Goal: Communication & Community: Ask a question

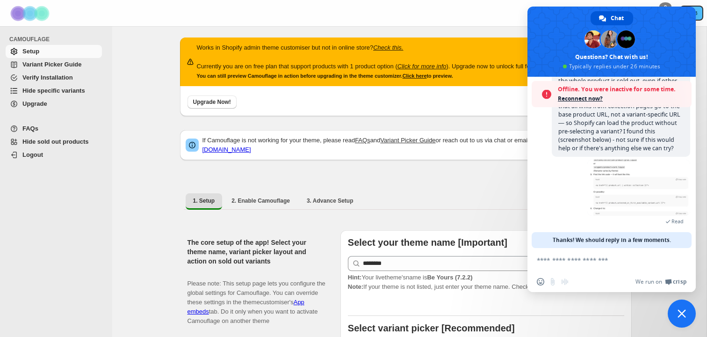
scroll to position [170, 0]
click at [568, 214] on div "2 hours ago Read" at bounding box center [621, 193] width 138 height 75
click at [579, 97] on span "Reconnect now?" at bounding box center [622, 98] width 129 height 9
click at [586, 102] on span "Reconnect now?" at bounding box center [622, 98] width 129 height 9
click at [586, 98] on span "Reconnect now?" at bounding box center [622, 98] width 129 height 9
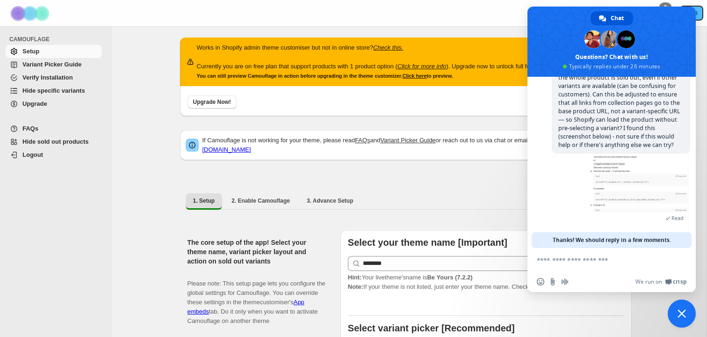
scroll to position [139, 0]
click at [460, 206] on div "1. Setup 2. Enable Camouflage 3. Advance Setup More views 1. Setup 2. Enable Ca…" at bounding box center [406, 201] width 452 height 24
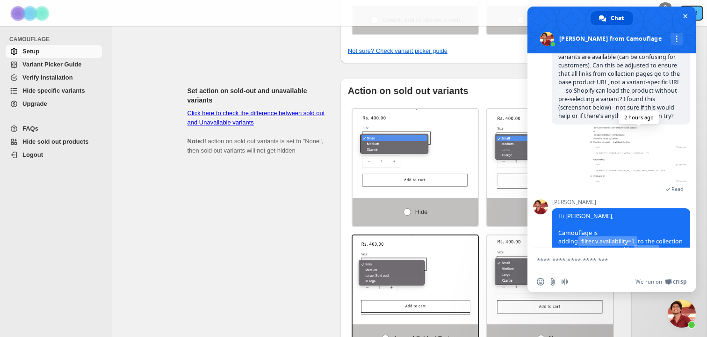
scroll to position [120, 0]
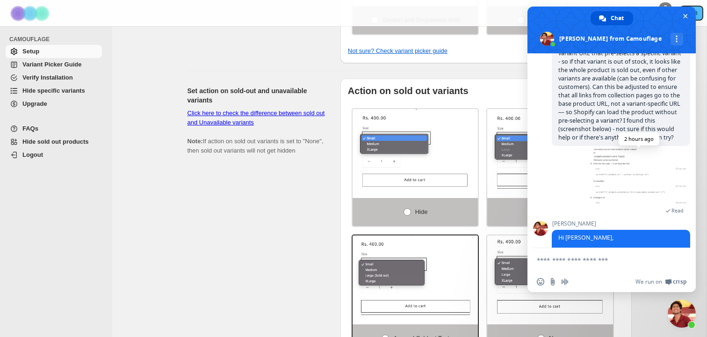
click at [619, 175] on span at bounding box center [639, 177] width 103 height 56
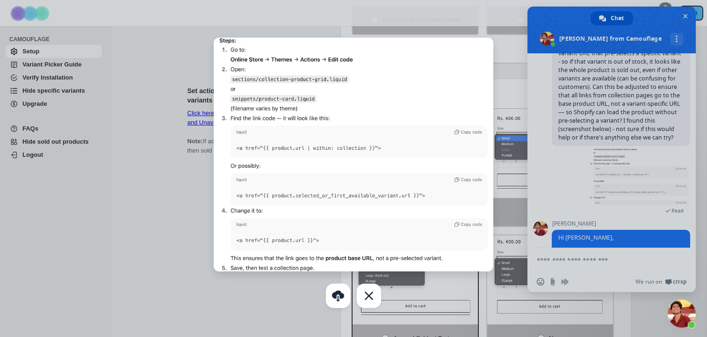
click at [180, 240] on div at bounding box center [353, 168] width 707 height 337
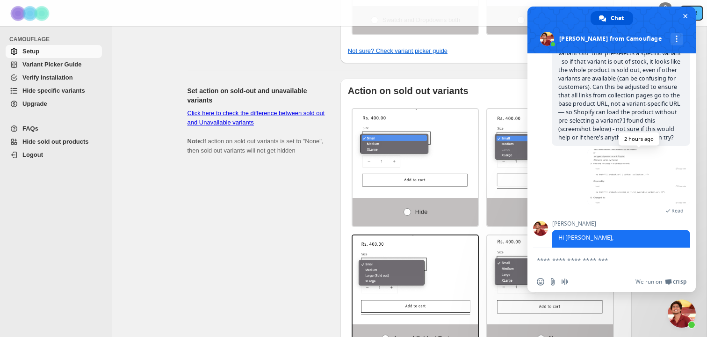
scroll to position [236, 0]
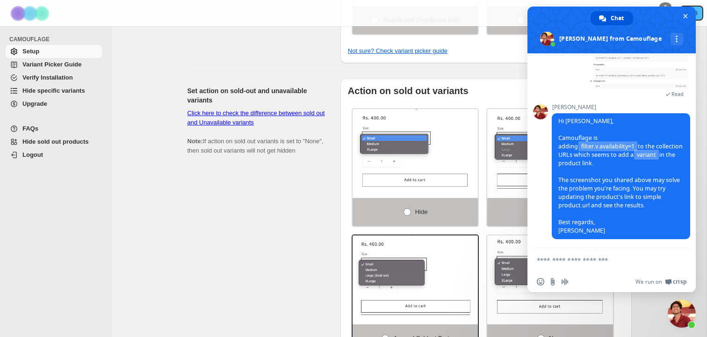
click at [569, 266] on form at bounding box center [601, 260] width 129 height 25
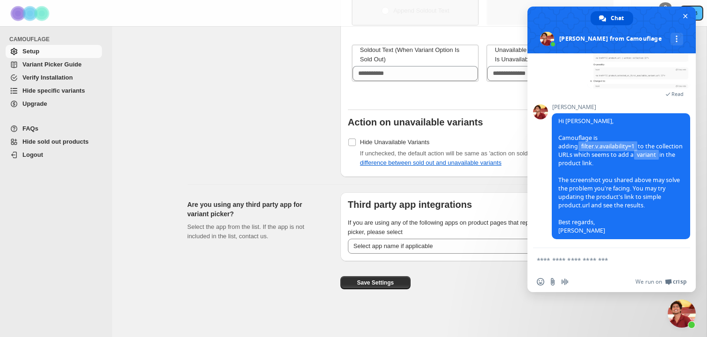
click at [568, 261] on textarea "Compose your message..." at bounding box center [601, 260] width 129 height 8
type textarea "**********"
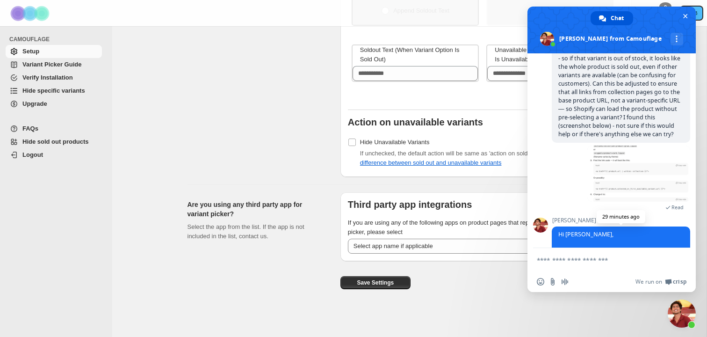
scroll to position [115, 0]
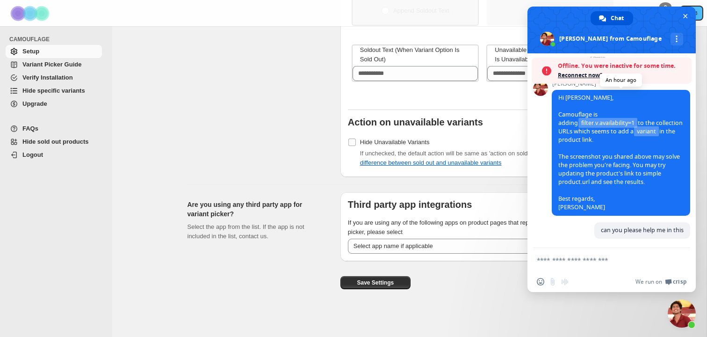
scroll to position [260, 0]
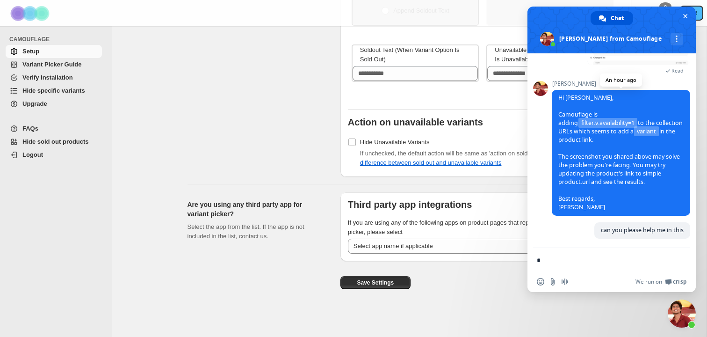
type textarea "**"
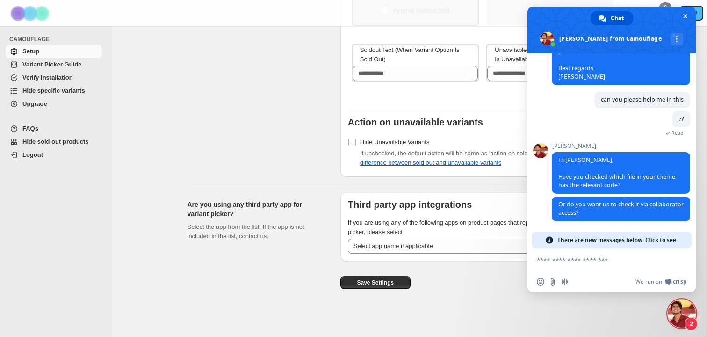
scroll to position [365, 0]
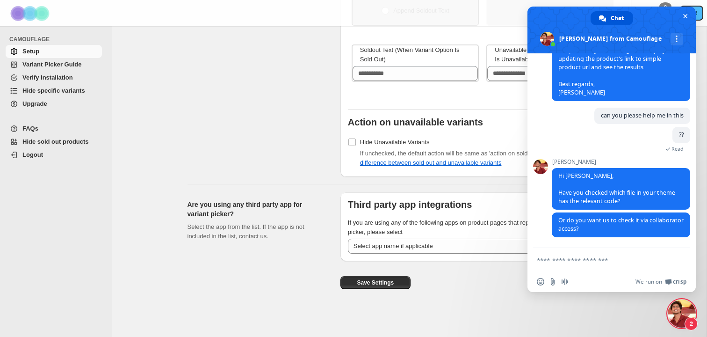
click at [573, 264] on form at bounding box center [601, 260] width 129 height 25
click at [573, 263] on textarea "Compose your message..." at bounding box center [601, 260] width 129 height 8
type textarea "**********"
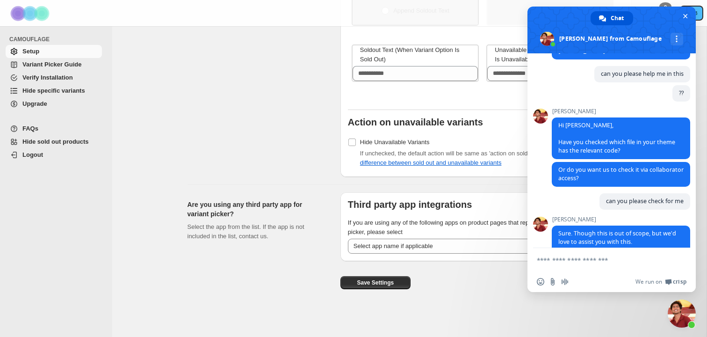
scroll to position [430, 0]
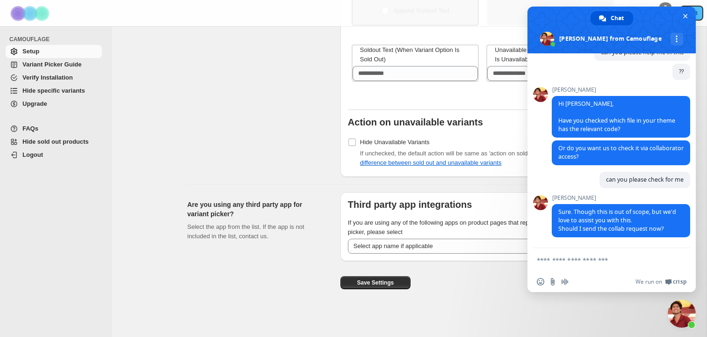
click at [92, 198] on div "CAMOUFLAGE Setup Variant Picker Guide Verify Installation Hide specific variant…" at bounding box center [56, 181] width 112 height 311
click at [561, 262] on textarea "Compose your message..." at bounding box center [601, 260] width 129 height 8
type textarea "**********"
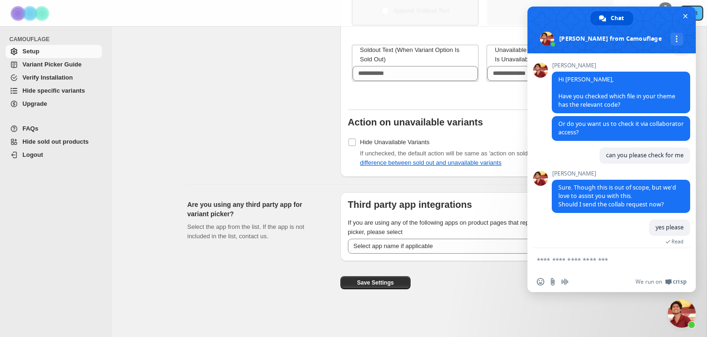
scroll to position [462, 0]
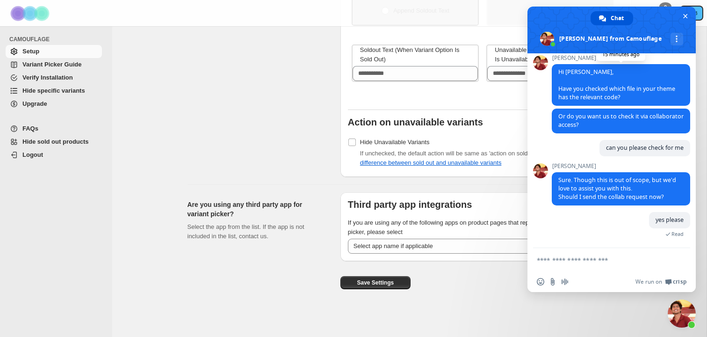
drag, startPoint x: 644, startPoint y: 38, endPoint x: 583, endPoint y: 70, distance: 68.6
click at [583, 70] on div "Chat [PERSON_NAME] from Camouflage More channels Camouflage Hello! How can I he…" at bounding box center [612, 149] width 168 height 285
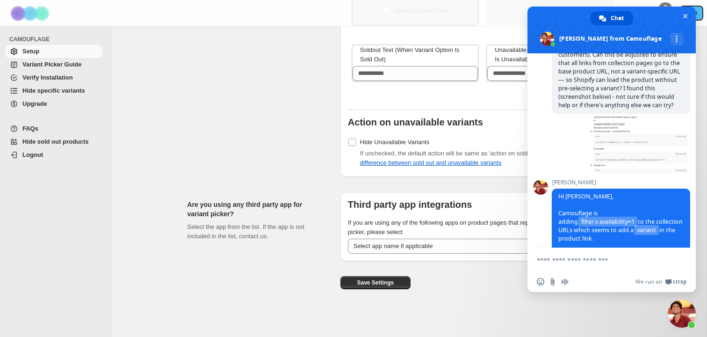
scroll to position [143, 0]
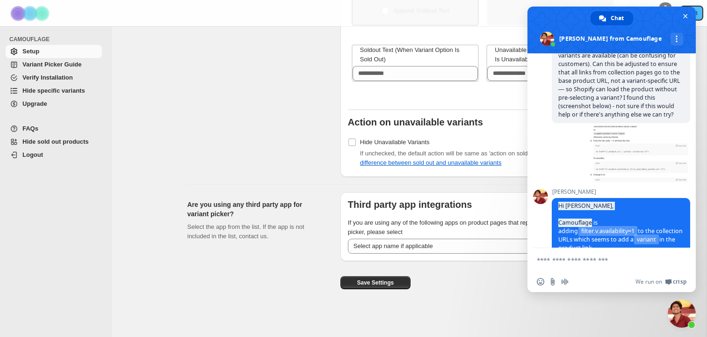
drag, startPoint x: 592, startPoint y: 227, endPoint x: 533, endPoint y: 226, distance: 59.0
click at [533, 226] on div "Camouflage Hello! How can I help you? [DATE] Hello 3 hours ago Can you solve th…" at bounding box center [612, 150] width 168 height 195
click at [569, 228] on span "Hi [PERSON_NAME], Camouflage is adding filter.v.availability=1 to the collectio…" at bounding box center [621, 260] width 124 height 117
copy span "Camouflage"
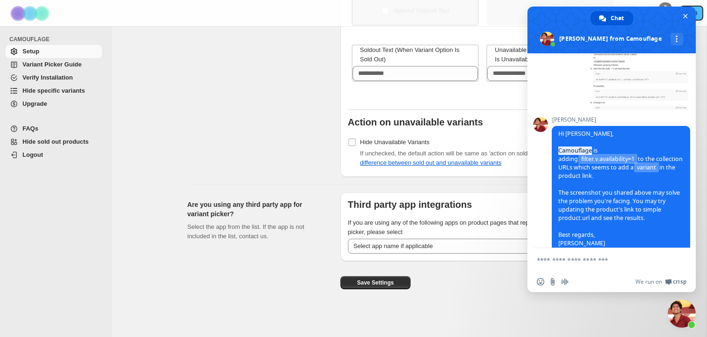
scroll to position [462, 0]
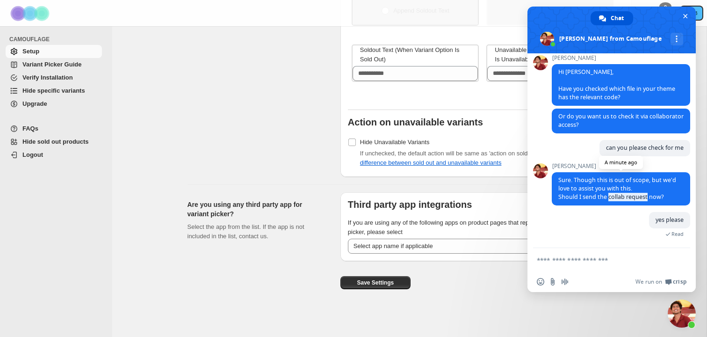
drag, startPoint x: 609, startPoint y: 199, endPoint x: 647, endPoint y: 199, distance: 38.4
click at [647, 199] on span "Sure. Though this is out of scope, but we'd love to assist you with this. Shoul…" at bounding box center [618, 188] width 118 height 25
copy span "collab request"
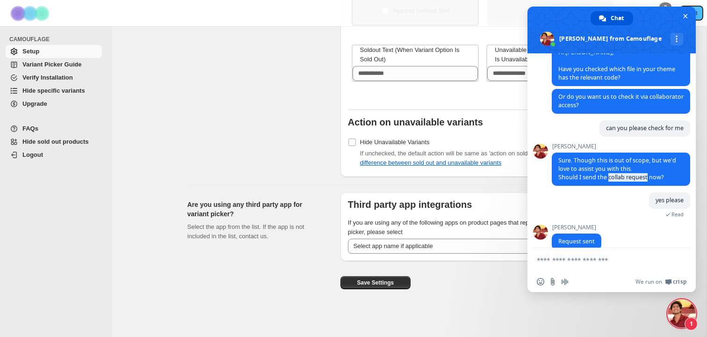
scroll to position [494, 0]
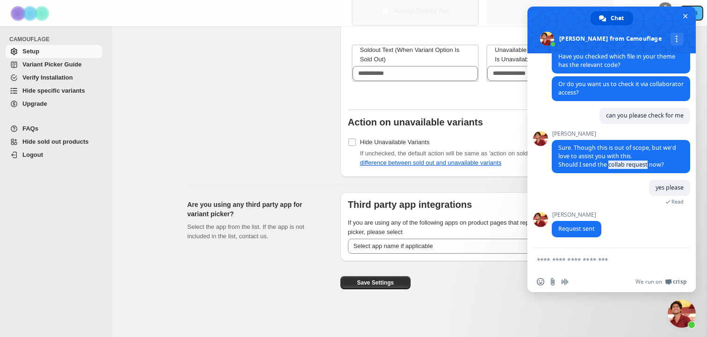
click at [564, 258] on textarea "Compose your message..." at bounding box center [601, 260] width 129 height 8
paste textarea "**********"
click at [543, 261] on textarea "**********" at bounding box center [601, 260] width 129 height 8
type textarea "********"
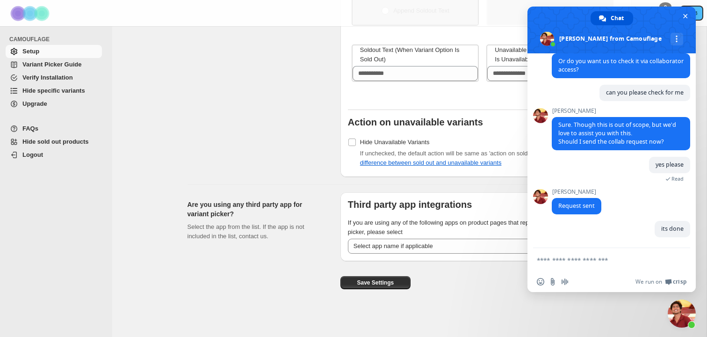
scroll to position [517, 0]
paste textarea "**********"
type textarea "**********"
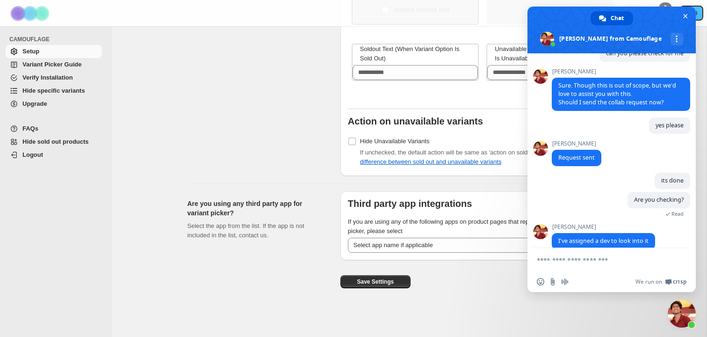
scroll to position [569, 0]
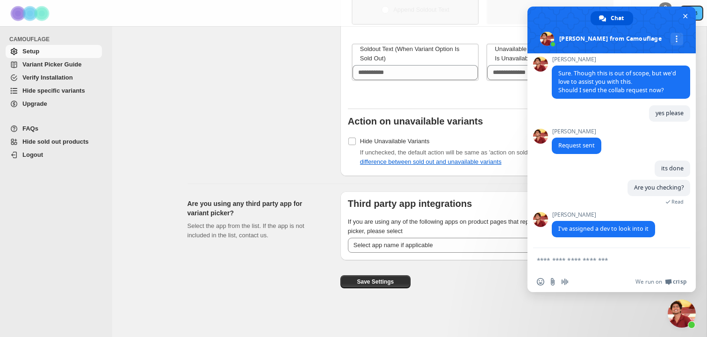
click at [567, 258] on textarea "Compose your message..." at bounding box center [601, 260] width 129 height 8
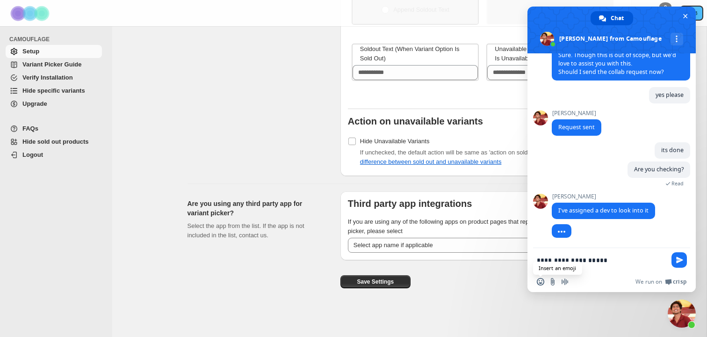
click at [538, 280] on span "Insert an emoji" at bounding box center [540, 281] width 7 height 7
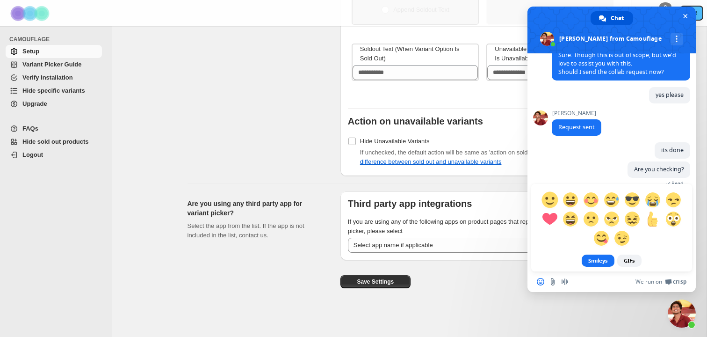
click at [551, 197] on span at bounding box center [550, 199] width 16 height 16
type textarea "**********"
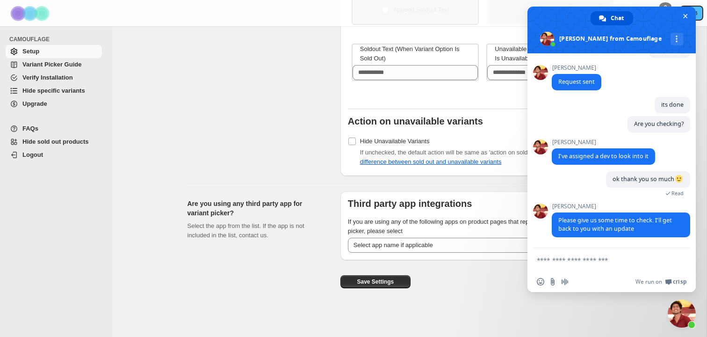
scroll to position [652, 0]
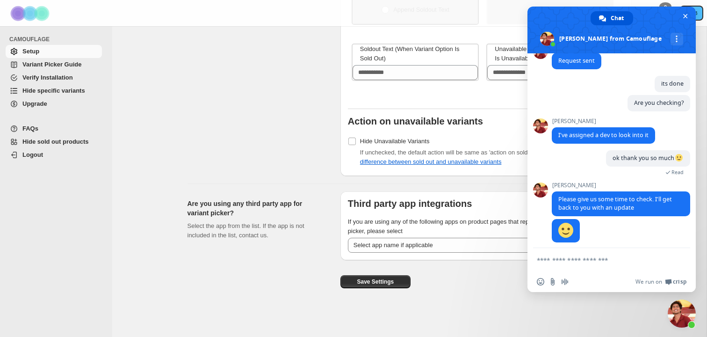
click at [561, 260] on textarea "Compose your message..." at bounding box center [601, 260] width 129 height 8
type textarea "******"
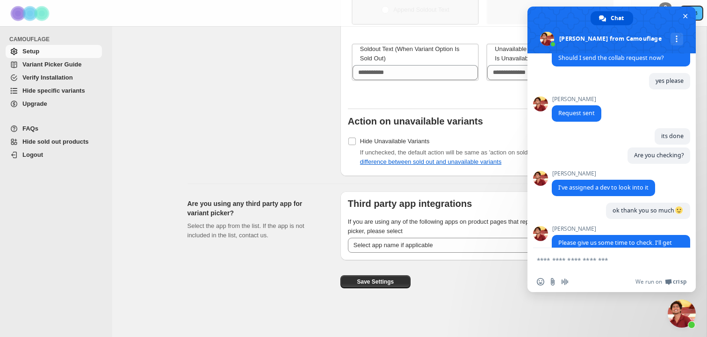
scroll to position [683, 0]
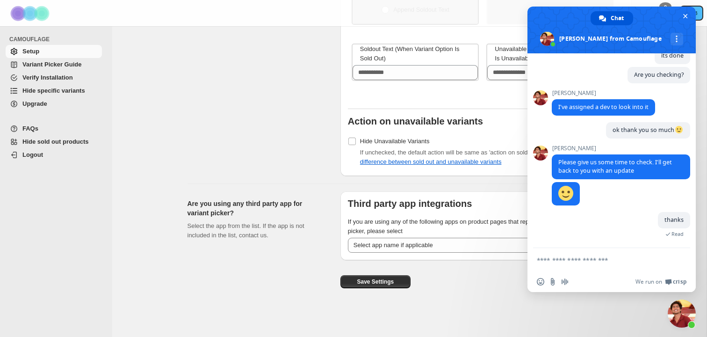
click at [682, 313] on span "Close chat" at bounding box center [682, 313] width 28 height 28
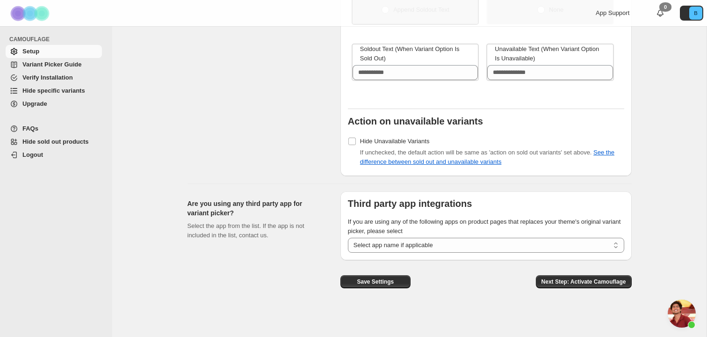
click at [678, 318] on span "Open chat" at bounding box center [682, 313] width 28 height 28
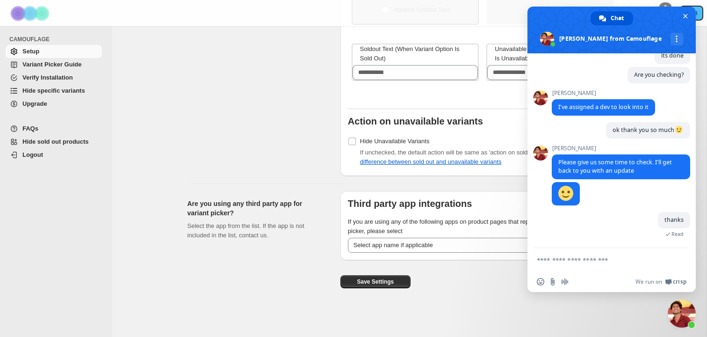
click at [685, 317] on span "Close chat" at bounding box center [682, 313] width 28 height 28
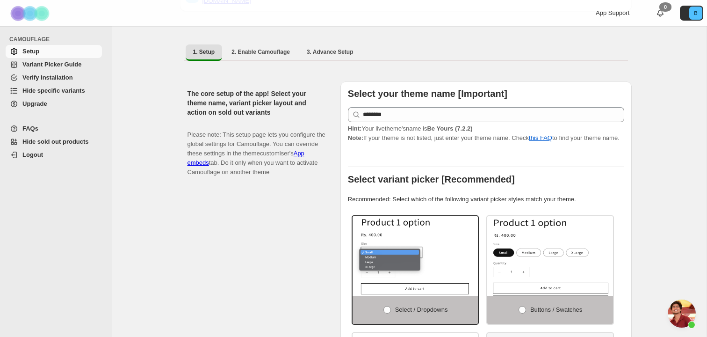
scroll to position [0, 0]
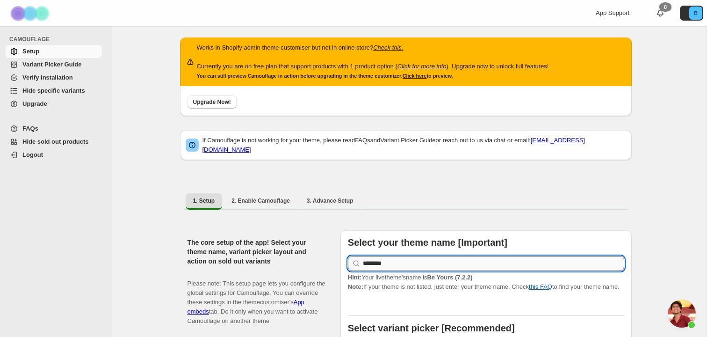
click at [556, 258] on input "********" at bounding box center [494, 263] width 262 height 15
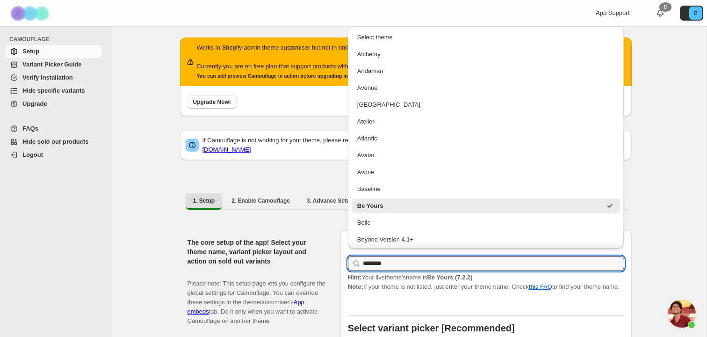
click at [686, 310] on span "Open chat" at bounding box center [682, 313] width 28 height 28
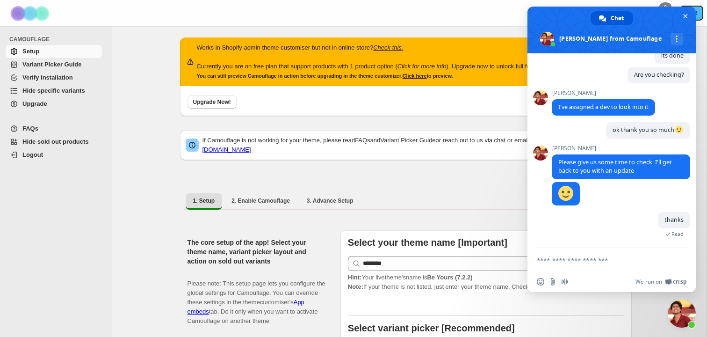
click at [685, 310] on span "Close chat" at bounding box center [682, 313] width 28 height 28
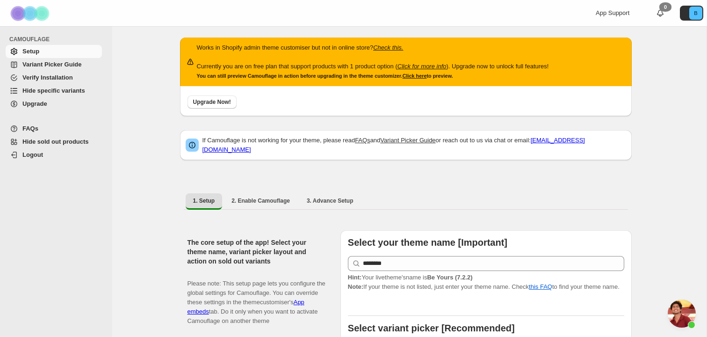
click at [685, 310] on span "Open chat" at bounding box center [682, 313] width 28 height 28
